Goal: Information Seeking & Learning: Learn about a topic

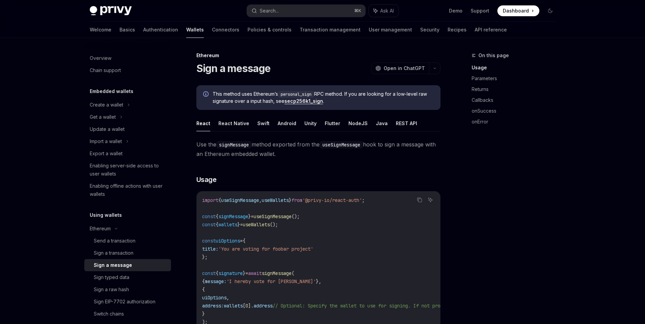
scroll to position [151, 0]
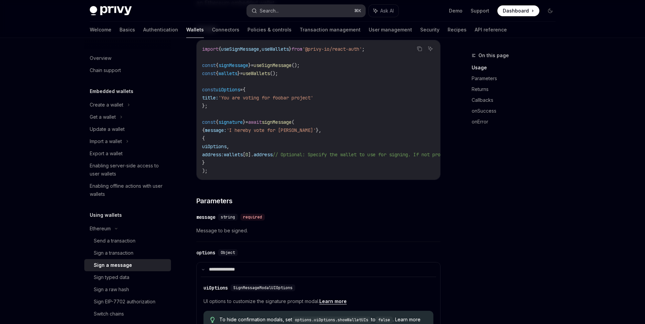
click at [283, 14] on button "Search... ⌘ K" at bounding box center [306, 11] width 119 height 12
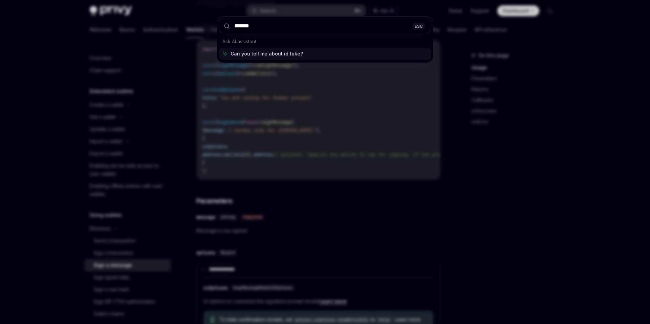
type input "********"
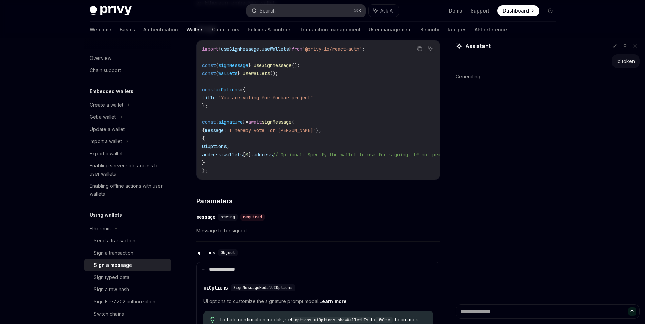
click at [300, 10] on button "Search... ⌘ K" at bounding box center [306, 11] width 119 height 12
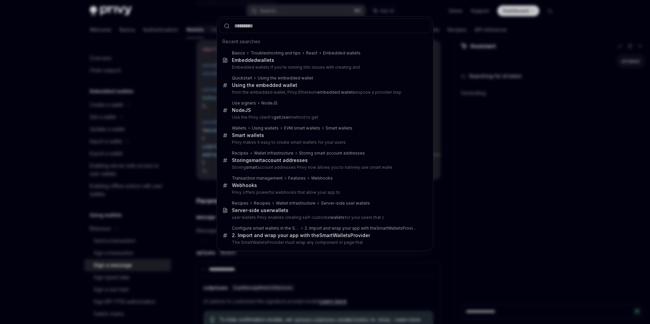
type textarea "*"
type input "*******"
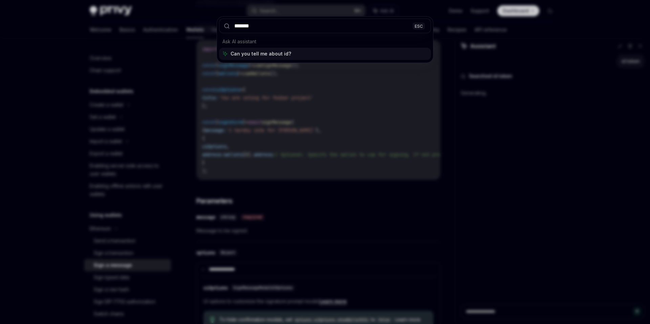
click at [254, 27] on input "*******" at bounding box center [325, 26] width 212 height 15
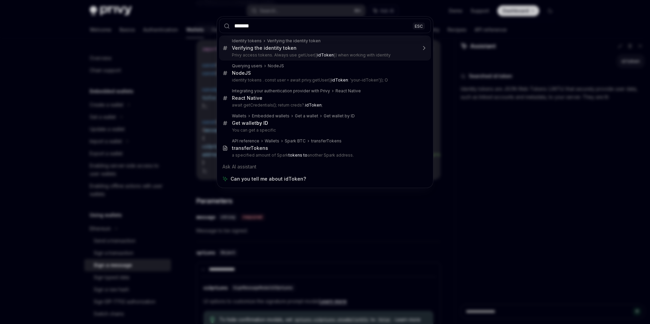
type textarea "*"
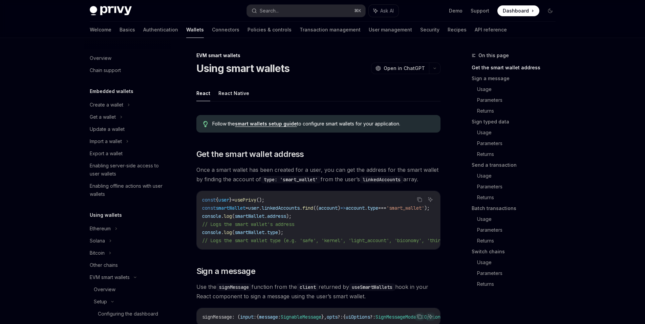
scroll to position [129, 0]
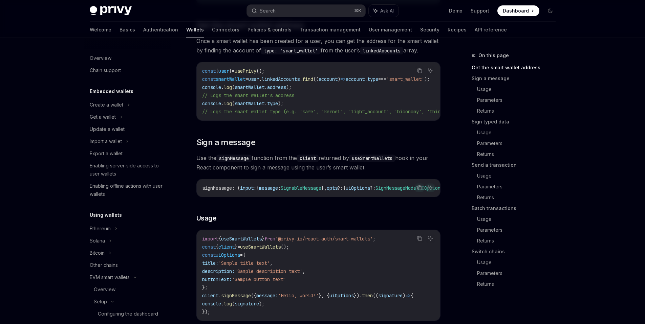
type textarea "*"
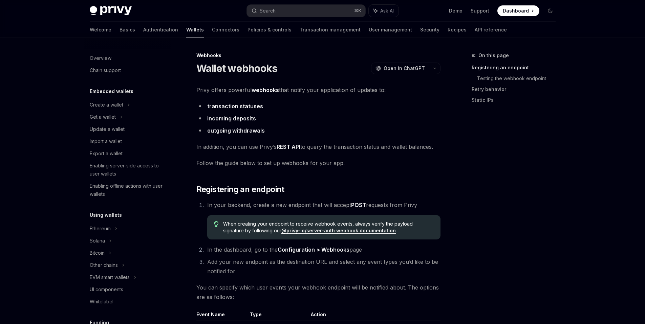
scroll to position [137, 0]
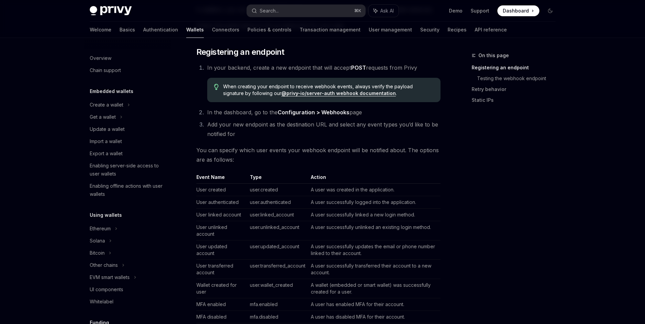
type textarea "*"
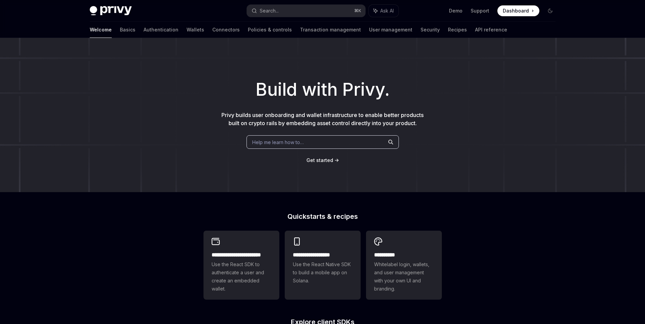
type textarea "*"
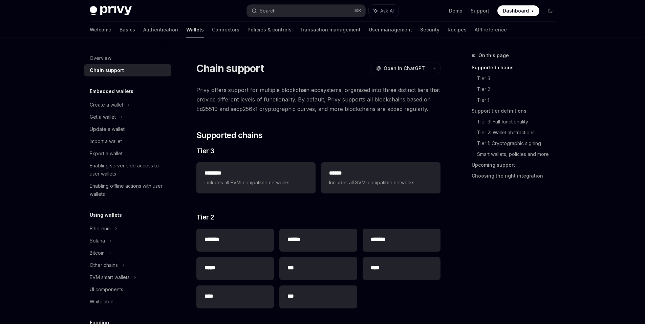
type textarea "*"
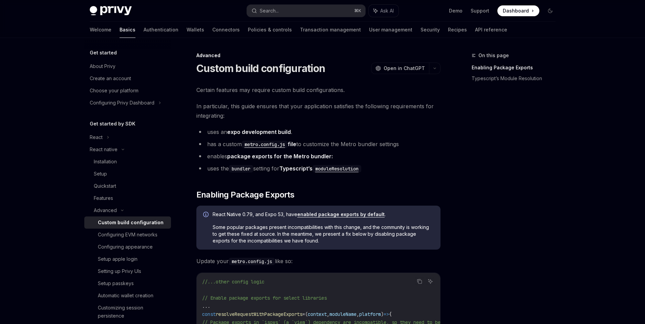
type textarea "*"
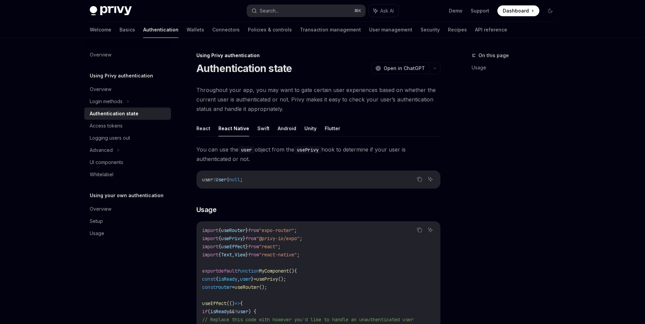
type textarea "*"
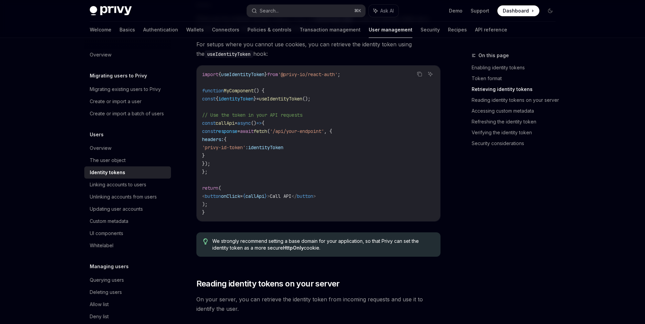
scroll to position [671, 0]
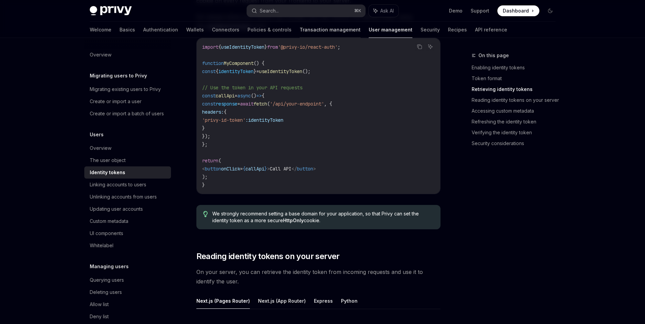
type textarea "*"
